Goal: Task Accomplishment & Management: Use online tool/utility

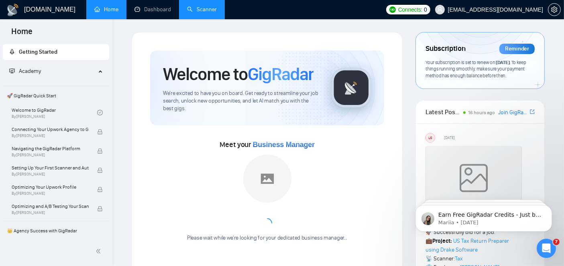
click at [210, 6] on link "Scanner" at bounding box center [202, 9] width 30 height 7
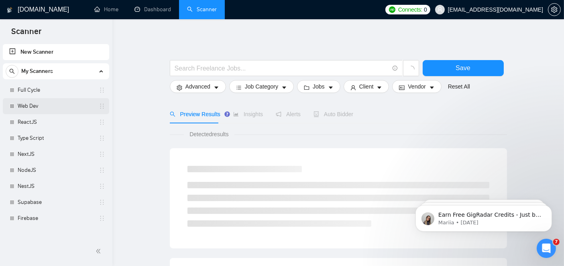
click at [30, 109] on link "Web Dev" at bounding box center [56, 106] width 76 height 16
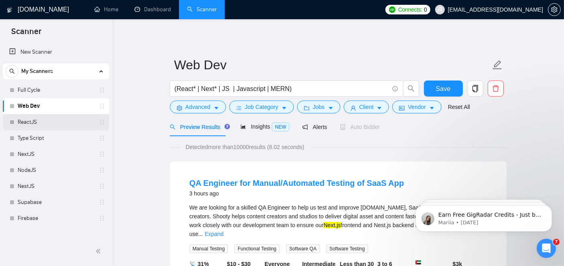
click at [30, 120] on link "ReactJS" at bounding box center [56, 122] width 76 height 16
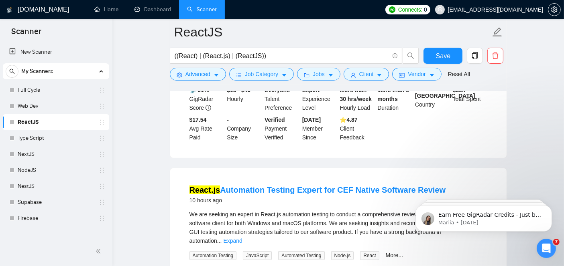
scroll to position [173, 0]
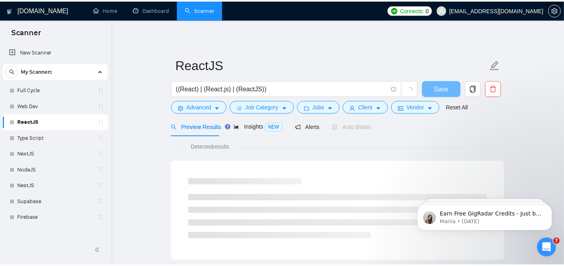
scroll to position [19, 0]
